Goal: Information Seeking & Learning: Learn about a topic

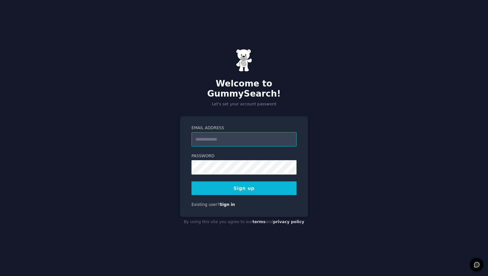
click at [231, 136] on input "Email Address" at bounding box center [244, 139] width 105 height 14
type input "*"
type input "**********"
click at [327, 151] on div "**********" at bounding box center [244, 138] width 488 height 276
click at [224, 182] on button "Sign up" at bounding box center [244, 189] width 105 height 14
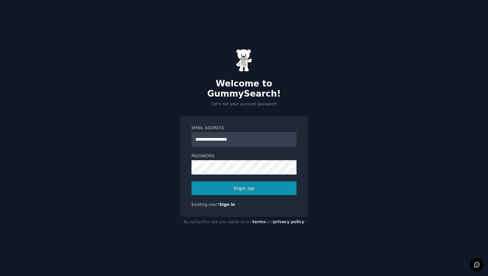
click at [251, 185] on div "Sign up" at bounding box center [244, 189] width 105 height 14
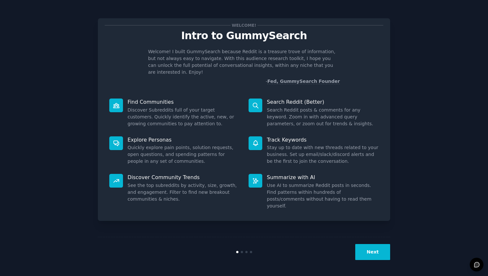
click at [373, 250] on button "Next" at bounding box center [373, 252] width 35 height 16
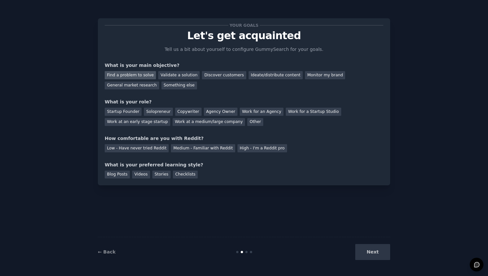
click at [137, 75] on div "Find a problem to solve" at bounding box center [130, 75] width 51 height 8
click at [189, 74] on div "Validate a solution" at bounding box center [178, 75] width 41 height 8
click at [145, 75] on div "Find a problem to solve" at bounding box center [130, 75] width 51 height 8
click at [148, 112] on div "Solopreneur" at bounding box center [158, 112] width 29 height 8
click at [151, 149] on div "Low - Have never tried Reddit" at bounding box center [137, 148] width 64 height 8
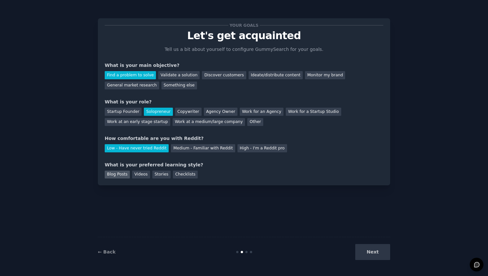
click at [124, 174] on div "Blog Posts" at bounding box center [117, 175] width 25 height 8
click at [365, 249] on button "Next" at bounding box center [373, 252] width 35 height 16
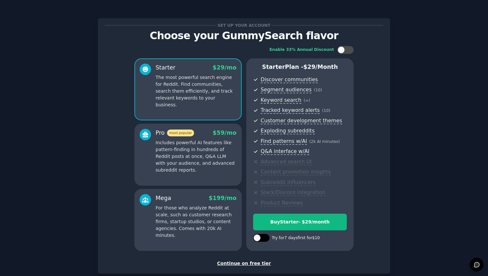
click at [261, 237] on div at bounding box center [261, 238] width 16 height 8
click at [261, 240] on div at bounding box center [261, 238] width 16 height 8
checkbox input "false"
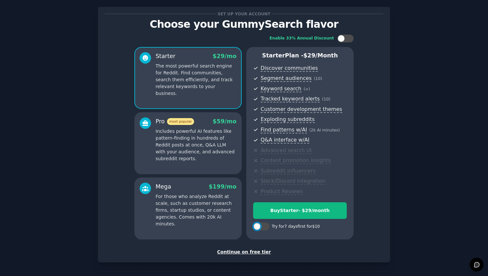
scroll to position [15, 0]
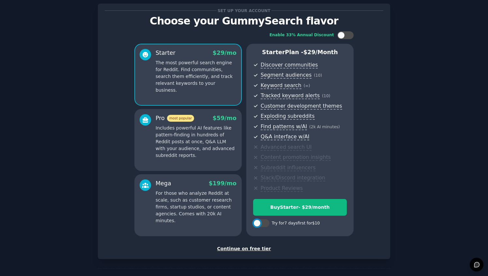
click at [246, 249] on div "Continue on free tier" at bounding box center [244, 249] width 279 height 7
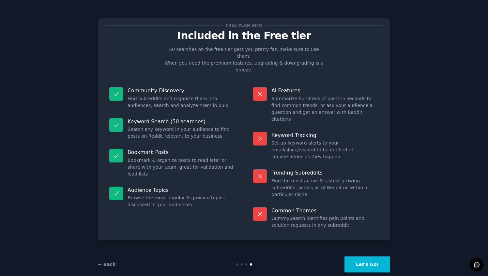
click at [361, 257] on button "Let's Go!" at bounding box center [368, 265] width 46 height 16
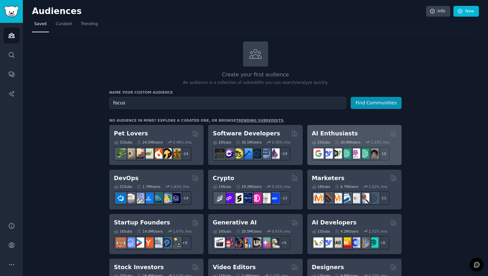
type input "focus"
click at [351, 97] on button "Find Communities" at bounding box center [376, 103] width 51 height 12
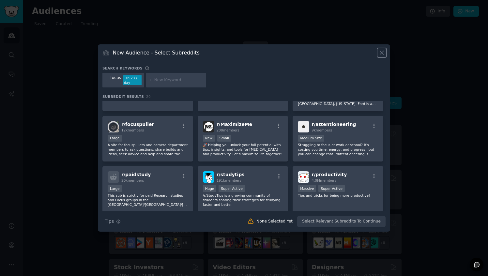
scroll to position [143, 0]
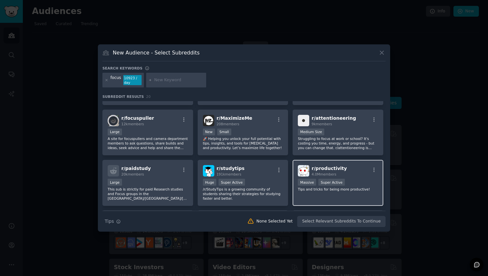
click at [330, 189] on p "Tips and tricks for being more productive!" at bounding box center [338, 189] width 80 height 5
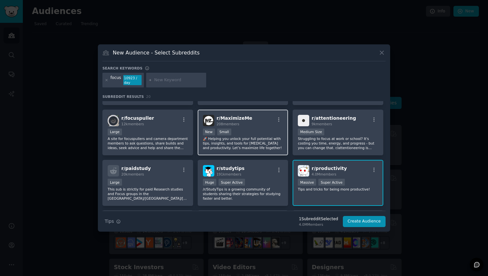
scroll to position [0, 0]
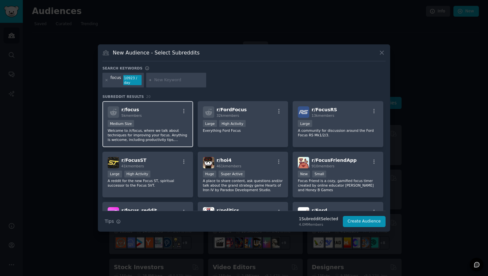
click at [168, 124] on div "Medium Size" at bounding box center [148, 124] width 80 height 8
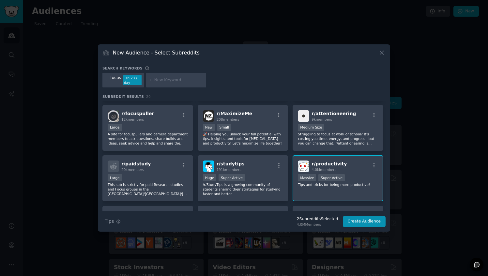
scroll to position [149, 0]
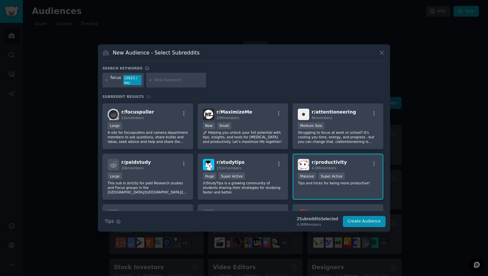
click at [169, 83] on input "text" at bounding box center [179, 80] width 50 height 6
paste input "Productivity"
type input "Productivity"
click at [232, 79] on div "focus 10923 / day Productivity" at bounding box center [244, 81] width 283 height 17
click at [151, 80] on icon at bounding box center [151, 80] width 4 height 4
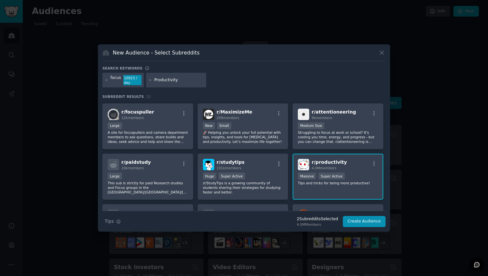
click at [175, 80] on input "Productivity" at bounding box center [179, 80] width 50 height 6
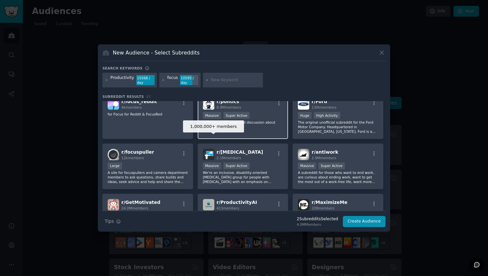
scroll to position [213, 0]
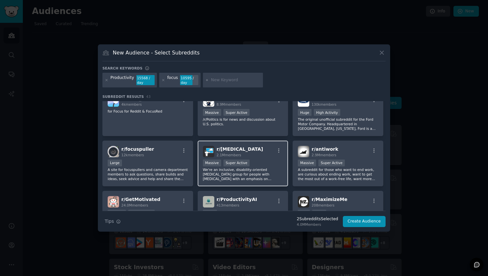
click at [268, 161] on div ">= 95th percentile for submissions / day Massive Super Active" at bounding box center [243, 164] width 80 height 8
click at [357, 223] on button "Create Audience" at bounding box center [364, 221] width 43 height 11
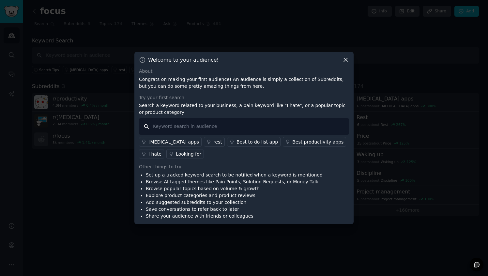
click at [201, 124] on input "text" at bounding box center [244, 126] width 210 height 17
paste input "can't focus"
type input "can't focus"
click at [194, 128] on input "can't focus" at bounding box center [244, 126] width 210 height 17
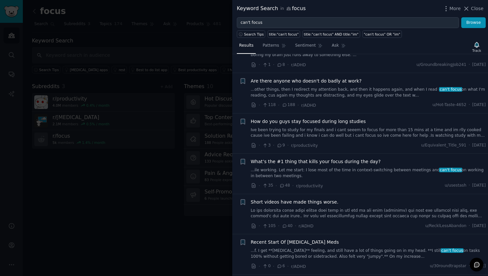
scroll to position [1012, 0]
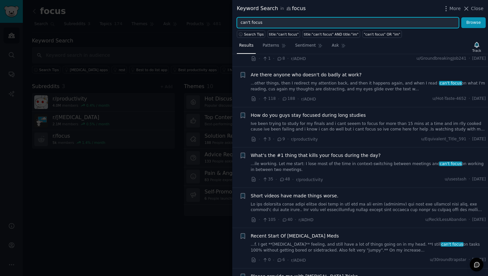
drag, startPoint x: 263, startPoint y: 22, endPoint x: 238, endPoint y: 21, distance: 24.8
click at [238, 21] on input "can't focus" at bounding box center [348, 22] width 222 height 11
type input "struggle"
click at [462, 17] on button "Browse" at bounding box center [474, 22] width 24 height 11
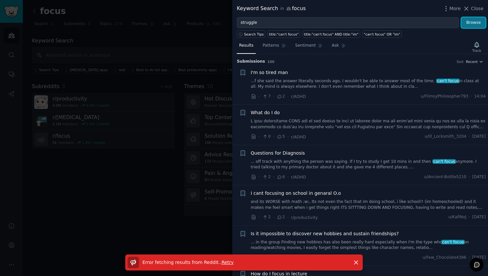
click at [468, 24] on button "Browse" at bounding box center [474, 22] width 24 height 11
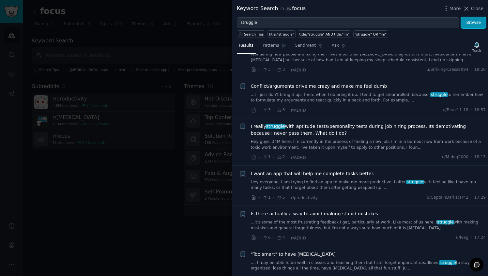
scroll to position [89, 0]
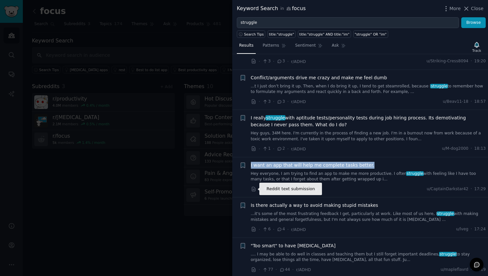
click at [254, 190] on icon at bounding box center [254, 189] width 6 height 6
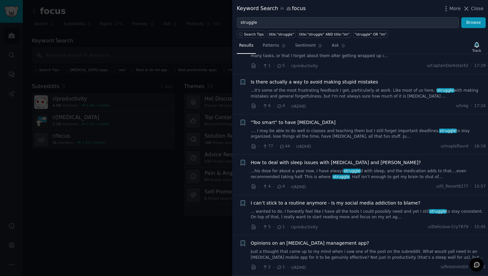
scroll to position [214, 0]
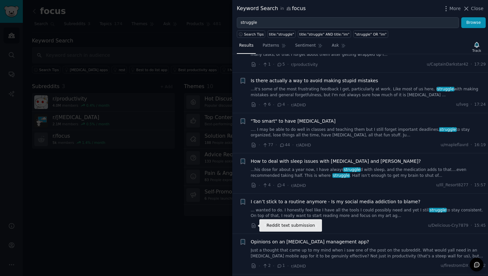
click at [253, 225] on icon at bounding box center [254, 226] width 6 height 6
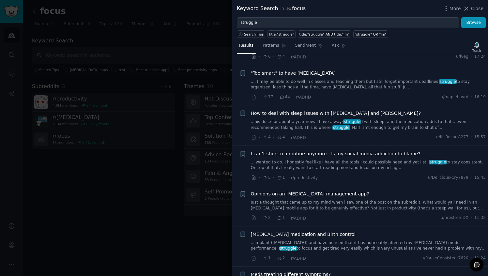
scroll to position [266, 0]
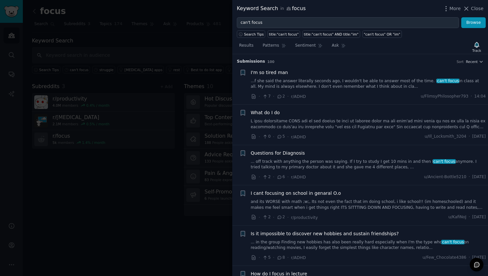
click at [322, 123] on link at bounding box center [368, 124] width 235 height 11
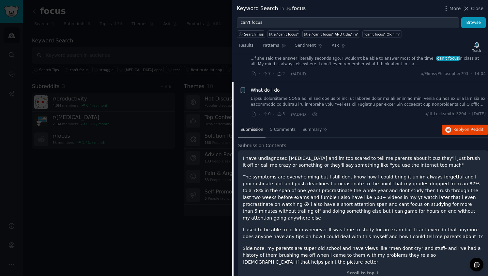
scroll to position [22, 0]
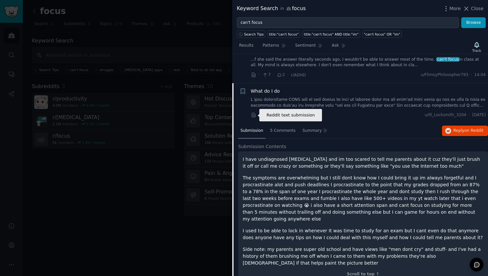
click at [255, 116] on icon at bounding box center [253, 115] width 3 height 4
